Goal: Task Accomplishment & Management: Use online tool/utility

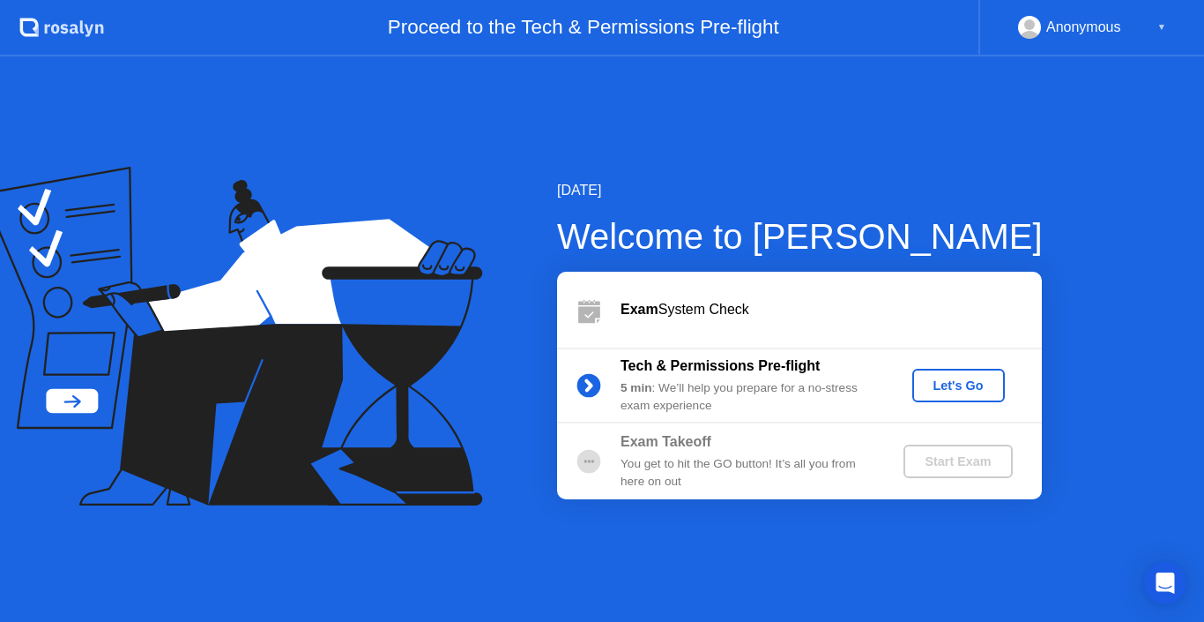
click at [717, 312] on div "Exam System Check" at bounding box center [831, 309] width 421 height 21
click at [956, 389] on div "Let's Go" at bounding box center [959, 385] width 78 height 14
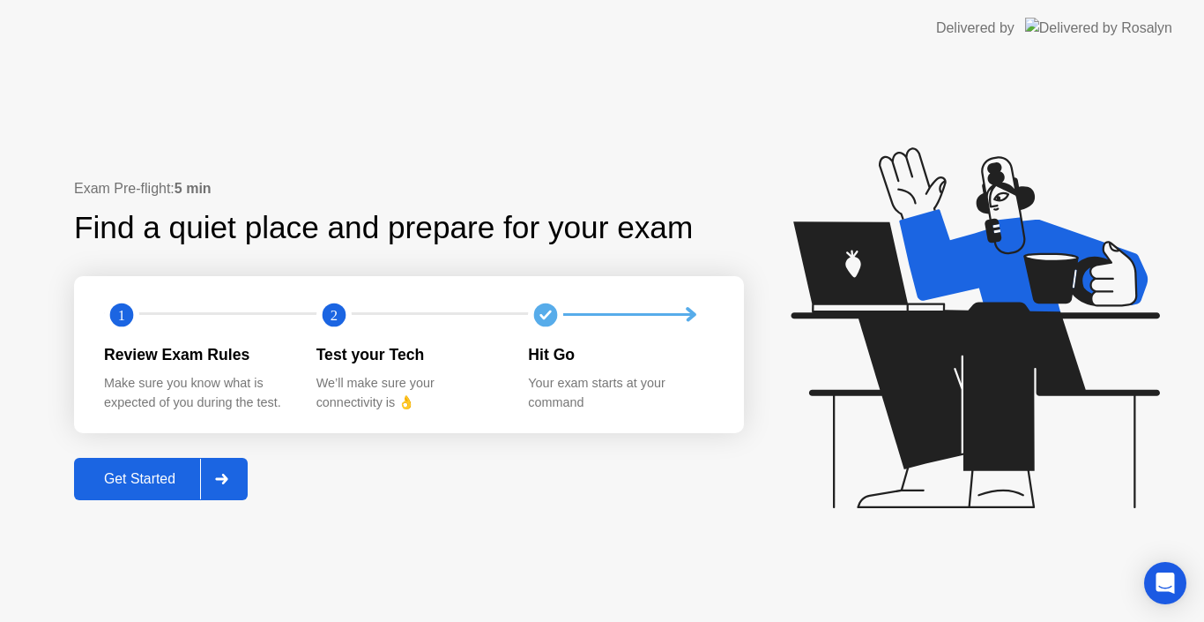
click at [350, 361] on div "Test your Tech" at bounding box center [409, 354] width 184 height 23
click at [235, 497] on div at bounding box center [221, 478] width 42 height 41
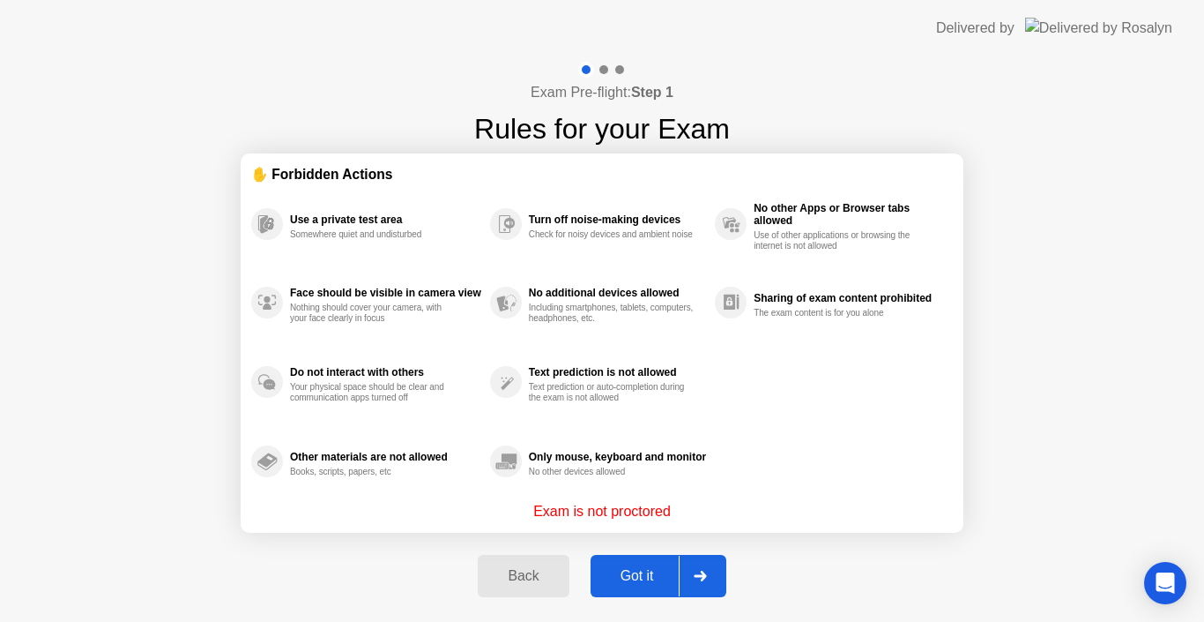
click at [649, 577] on div "Got it" at bounding box center [637, 576] width 83 height 16
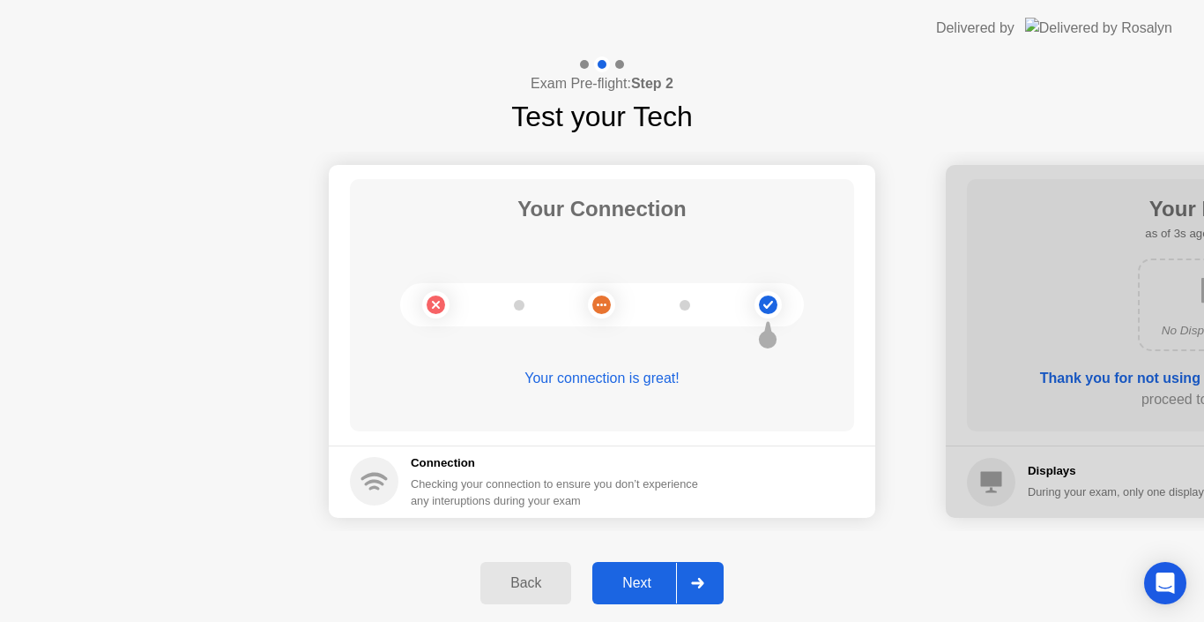
click at [649, 577] on div "Next" at bounding box center [637, 583] width 78 height 16
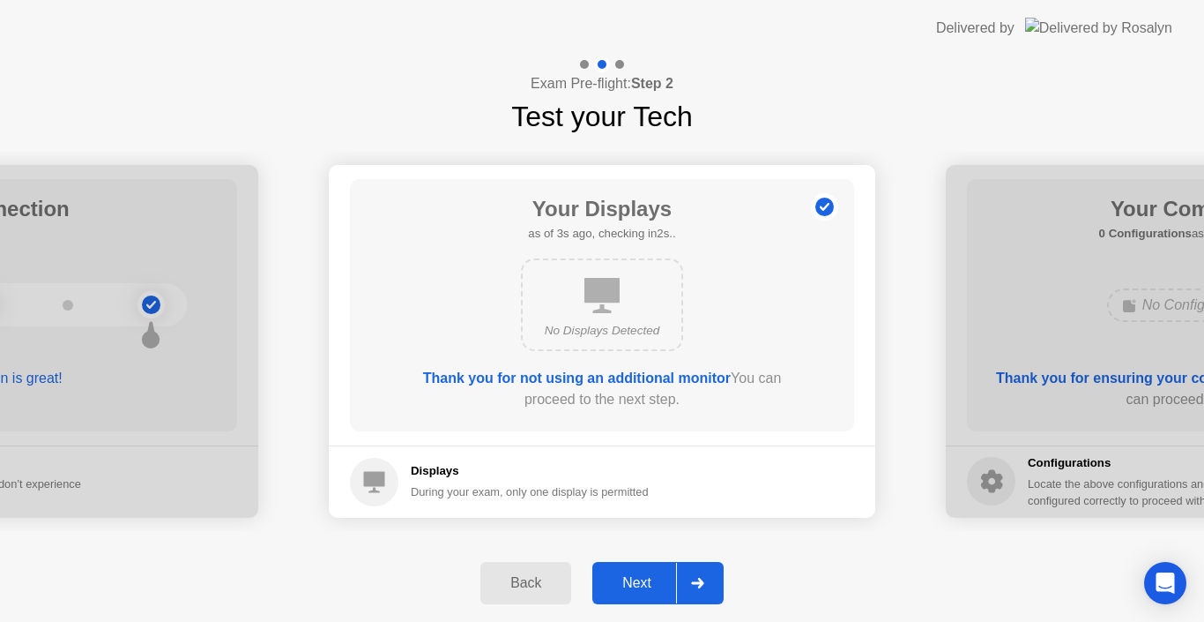
click at [640, 579] on div "Next" at bounding box center [637, 583] width 78 height 16
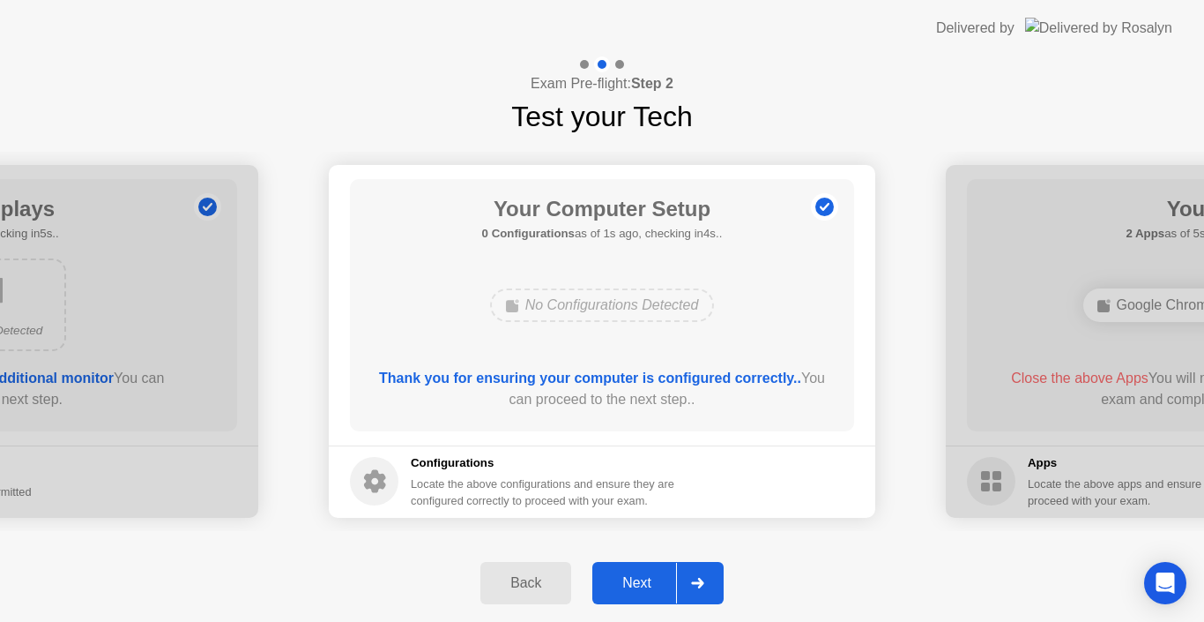
click at [679, 580] on div at bounding box center [697, 582] width 42 height 41
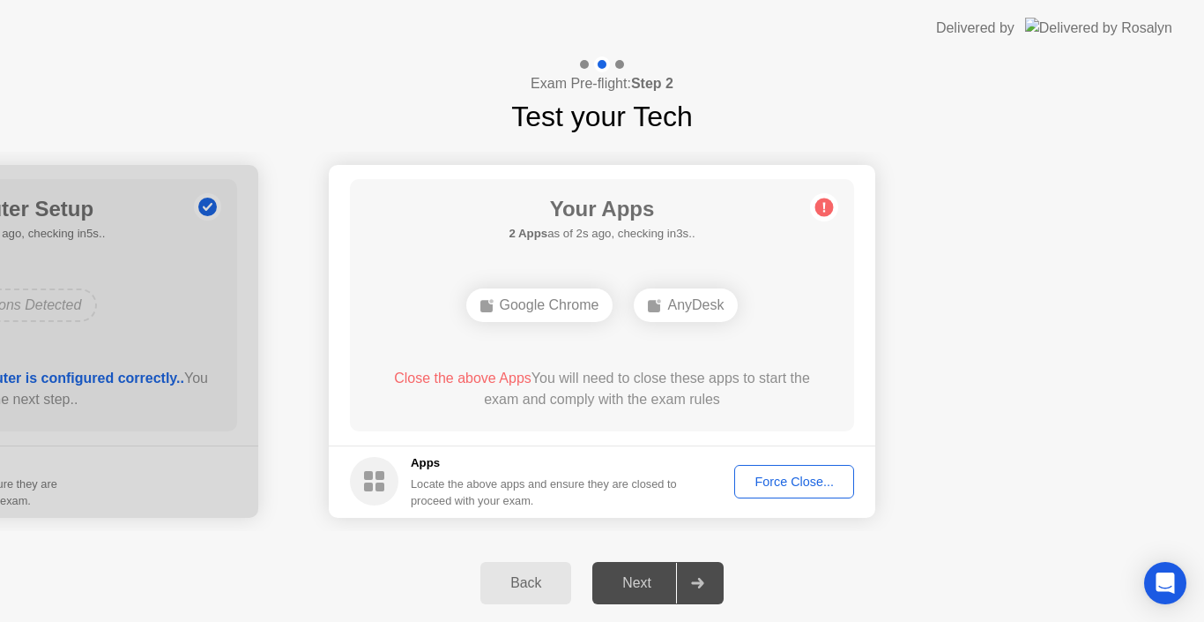
click at [795, 486] on div "Force Close..." at bounding box center [795, 481] width 108 height 14
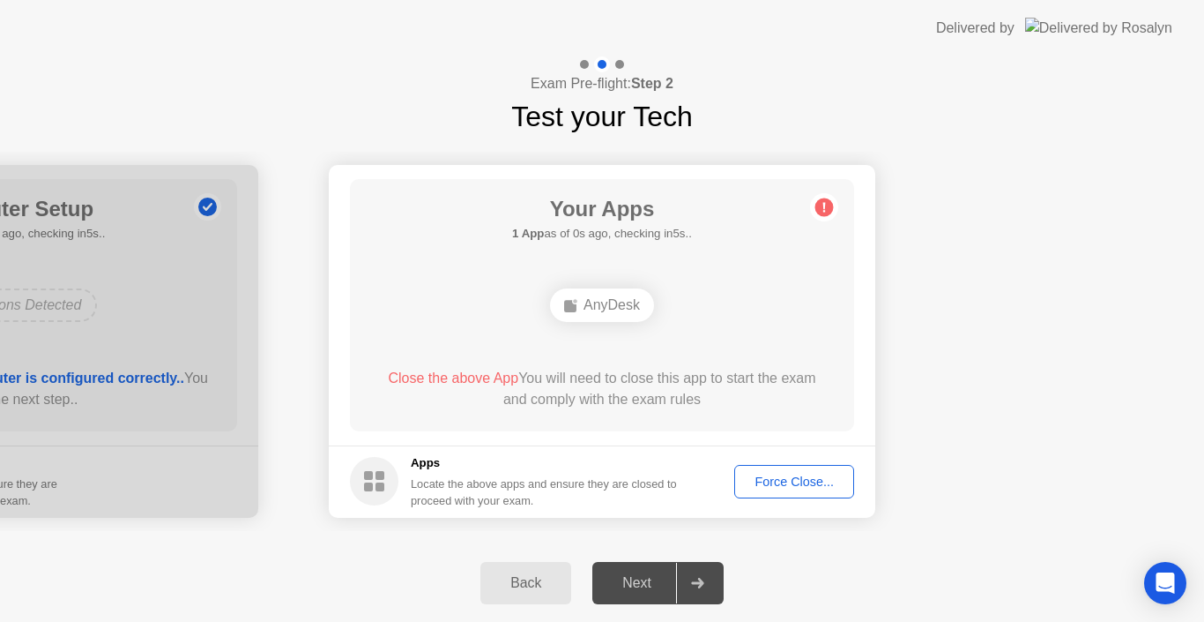
click at [809, 482] on div "Force Close..." at bounding box center [795, 481] width 108 height 14
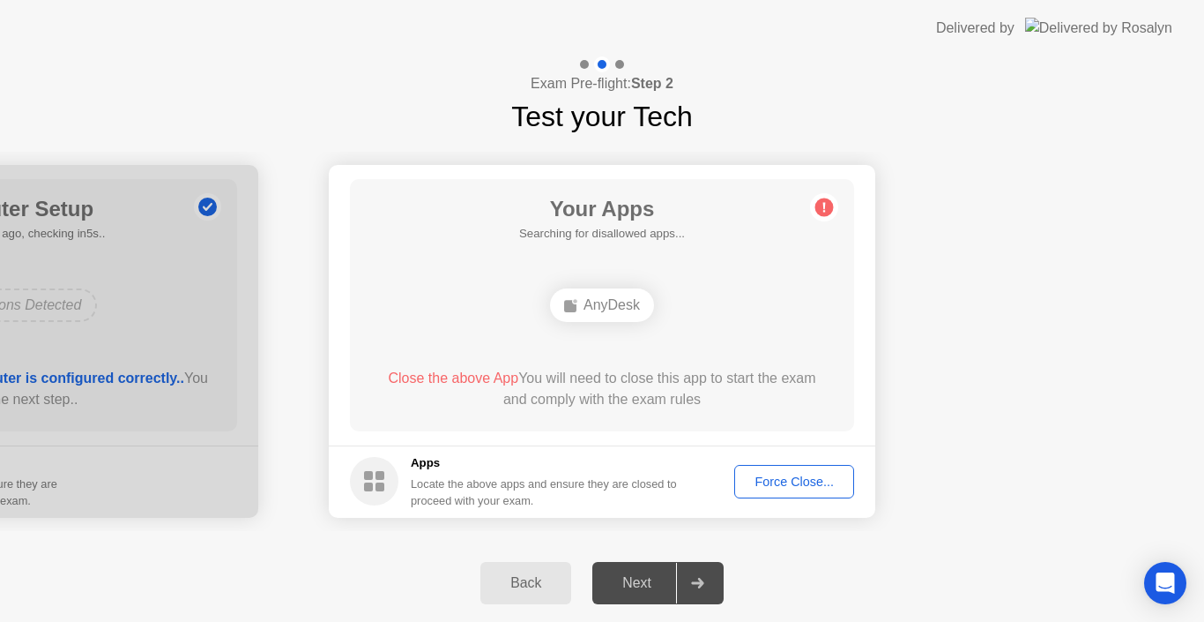
click at [756, 476] on div "Force Close..." at bounding box center [795, 481] width 108 height 14
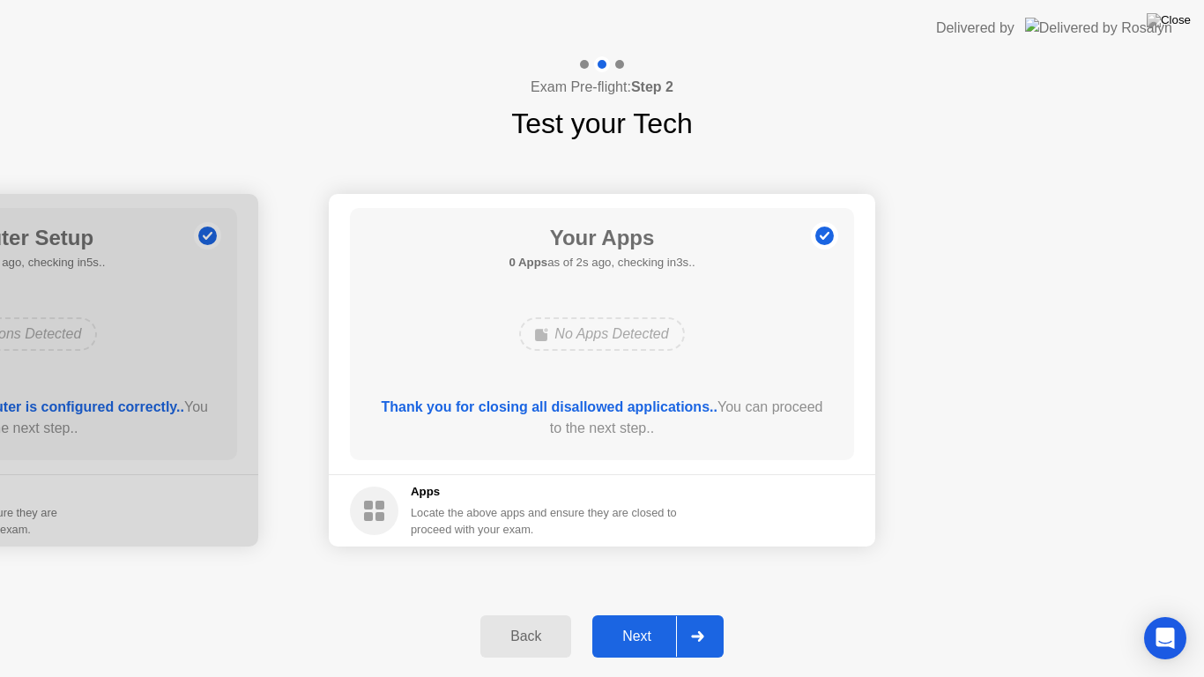
click at [632, 621] on div "Next" at bounding box center [637, 637] width 78 height 16
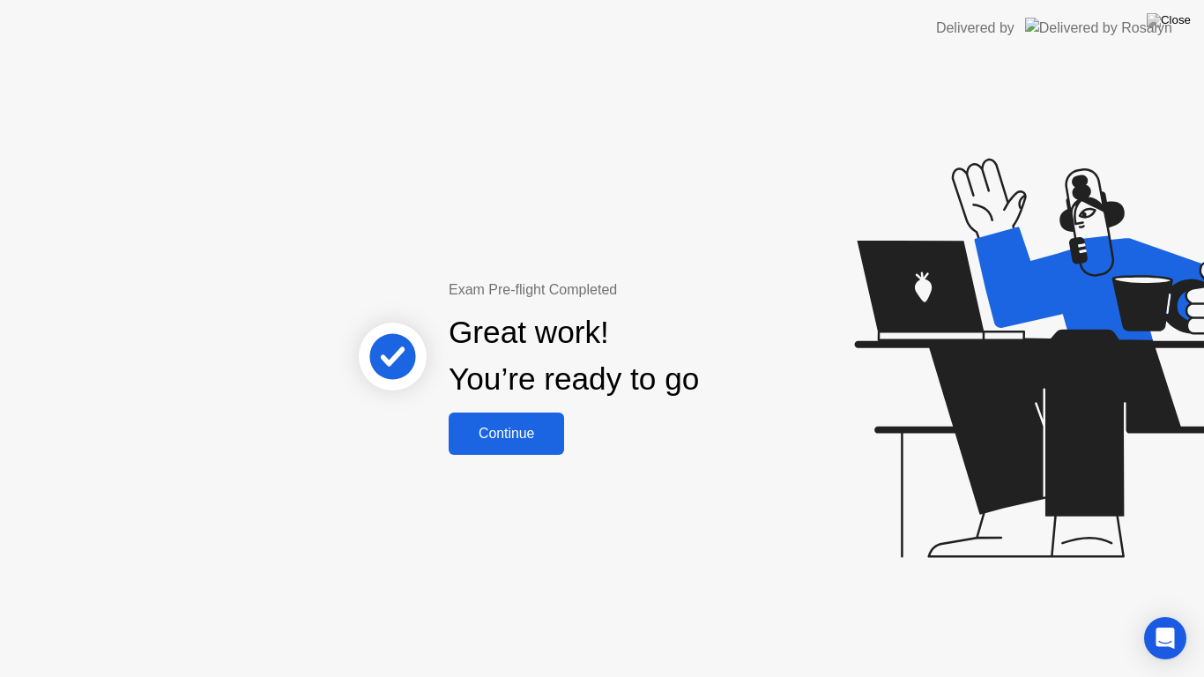
click at [487, 426] on div "Continue" at bounding box center [506, 434] width 105 height 16
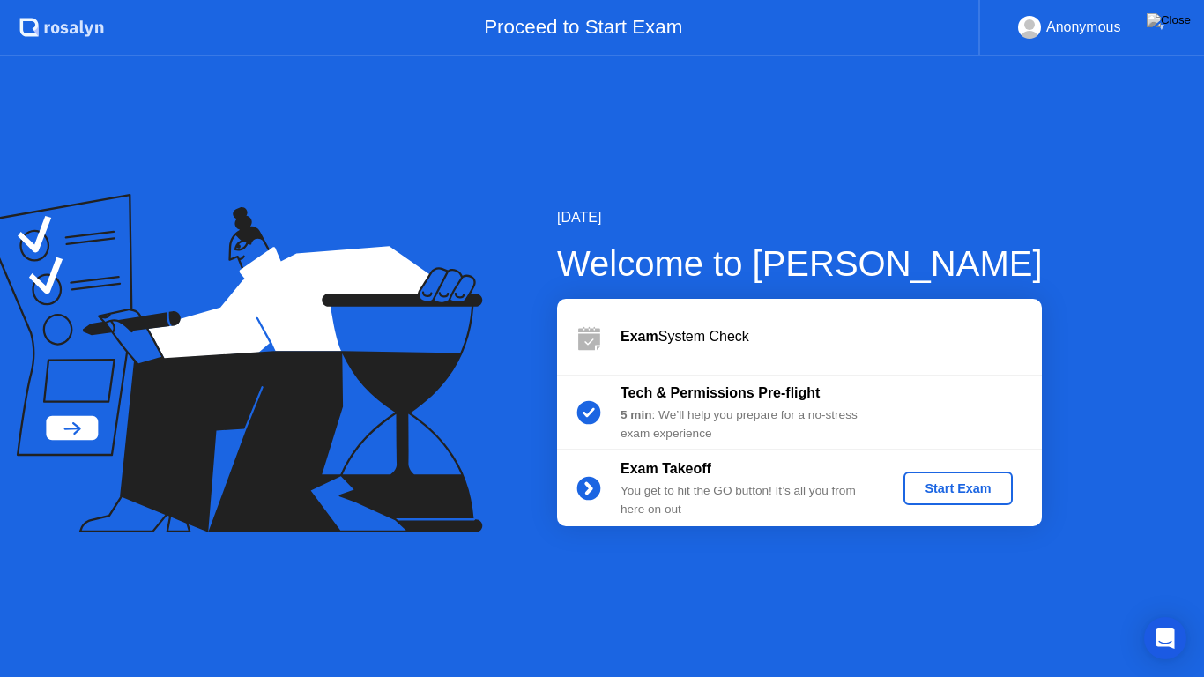
click at [946, 481] on div "Start Exam" at bounding box center [958, 488] width 94 height 14
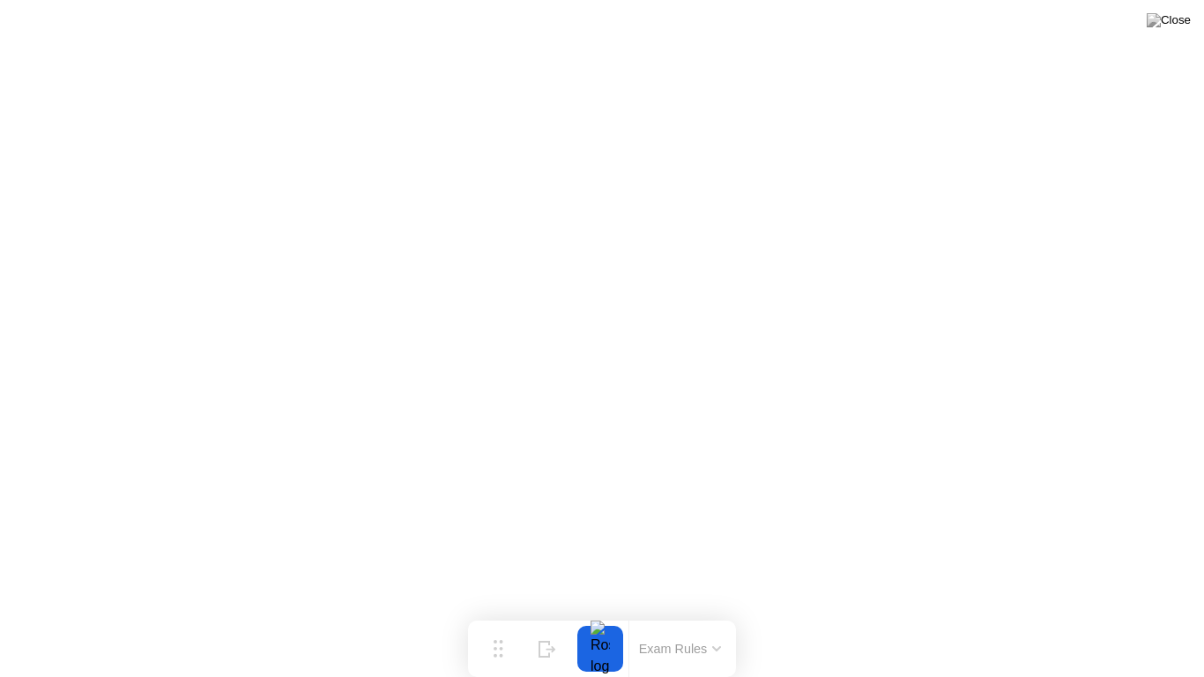
click at [712, 621] on button "Exam Rules" at bounding box center [680, 649] width 93 height 16
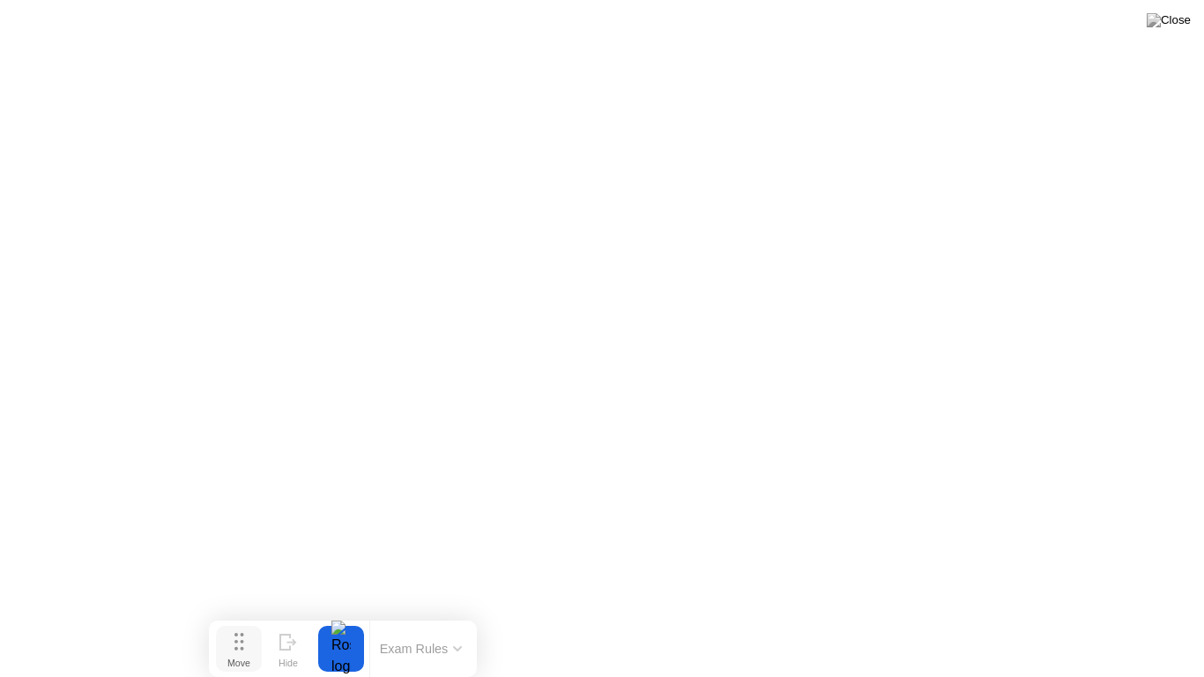
drag, startPoint x: 497, startPoint y: 642, endPoint x: 237, endPoint y: 653, distance: 260.3
click at [237, 621] on button "Move" at bounding box center [239, 649] width 46 height 46
drag, startPoint x: 237, startPoint y: 653, endPoint x: 502, endPoint y: 676, distance: 265.5
click at [502, 621] on div "Move Hide Exam Rules" at bounding box center [606, 649] width 268 height 56
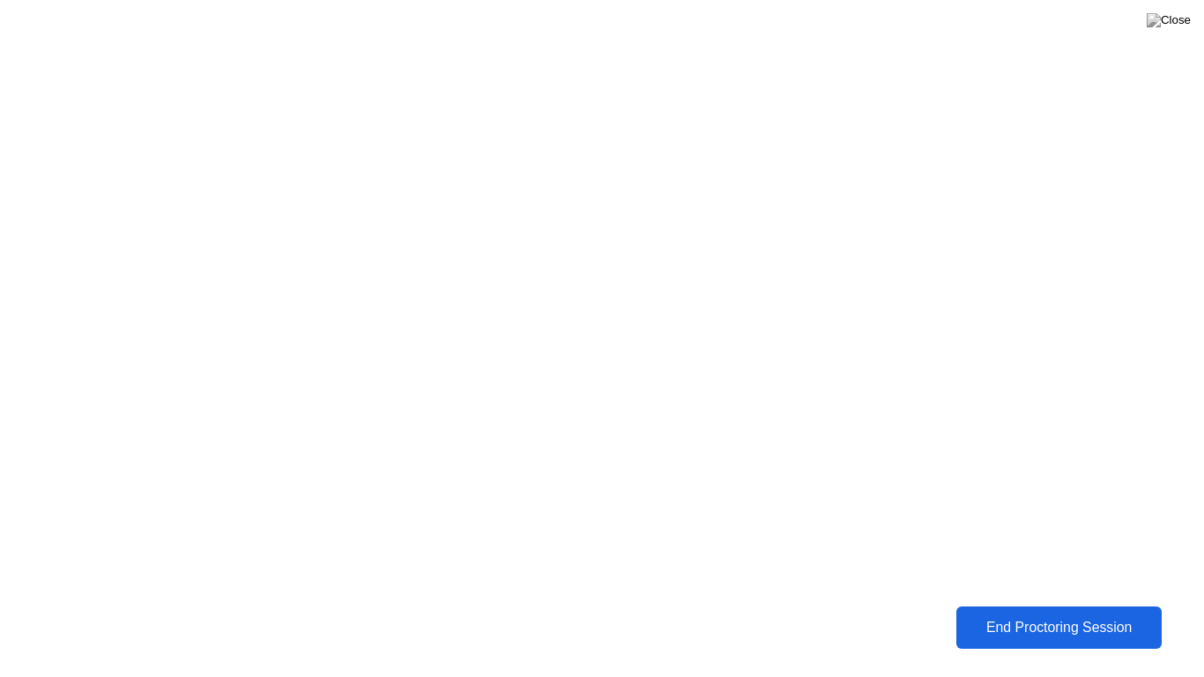
click at [988, 620] on div "End Proctoring Session" at bounding box center [1059, 628] width 195 height 16
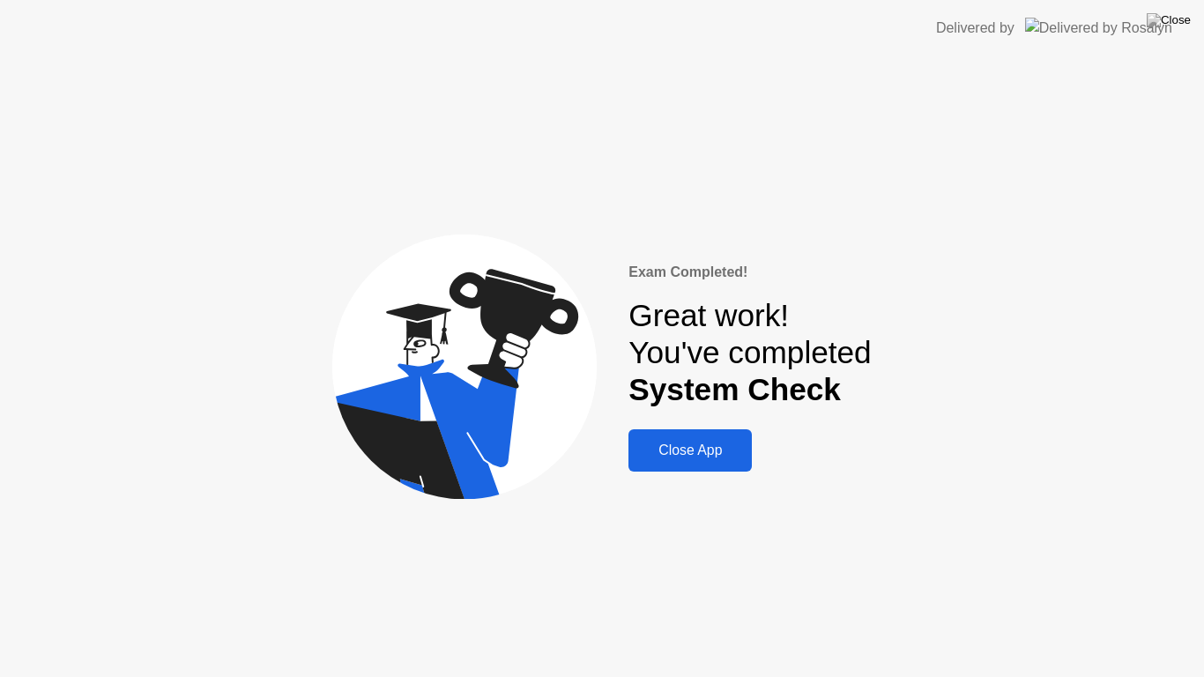
click at [708, 444] on div "Close App" at bounding box center [690, 451] width 113 height 16
